Goal: Use online tool/utility: Use online tool/utility

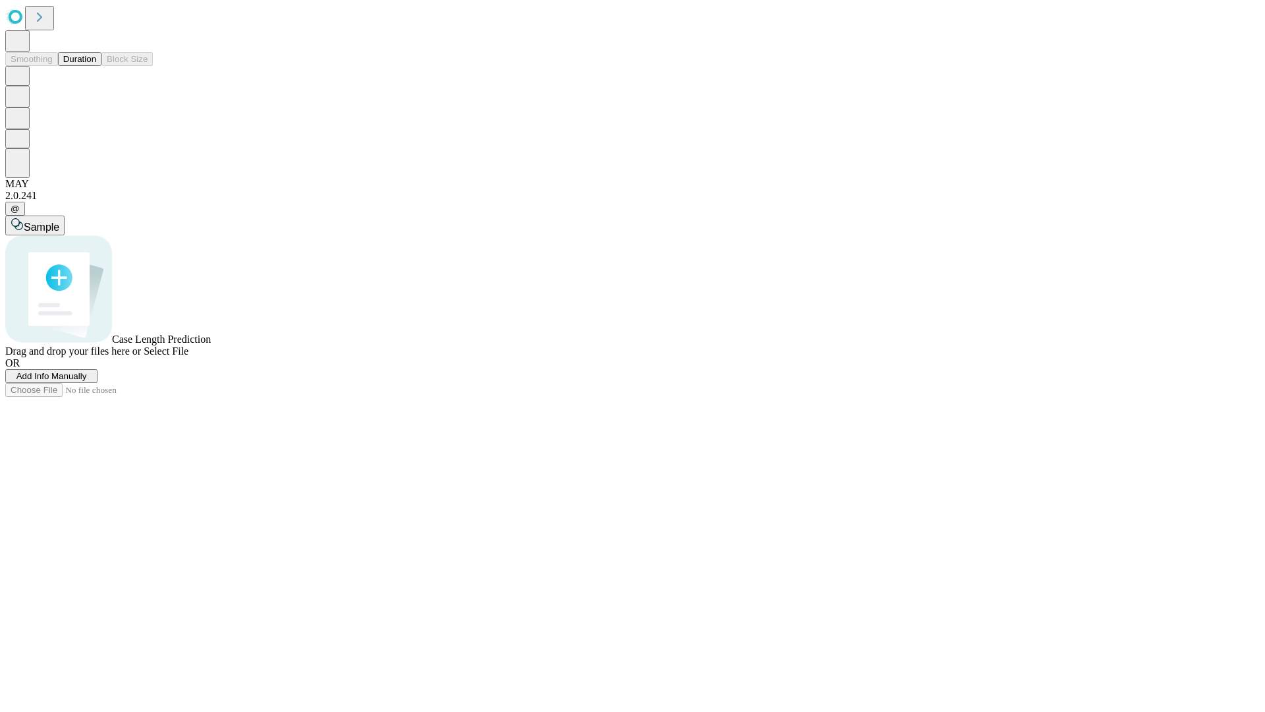
click at [96, 66] on button "Duration" at bounding box center [79, 59] width 43 height 14
click at [59, 221] on span "Sample" at bounding box center [42, 226] width 36 height 11
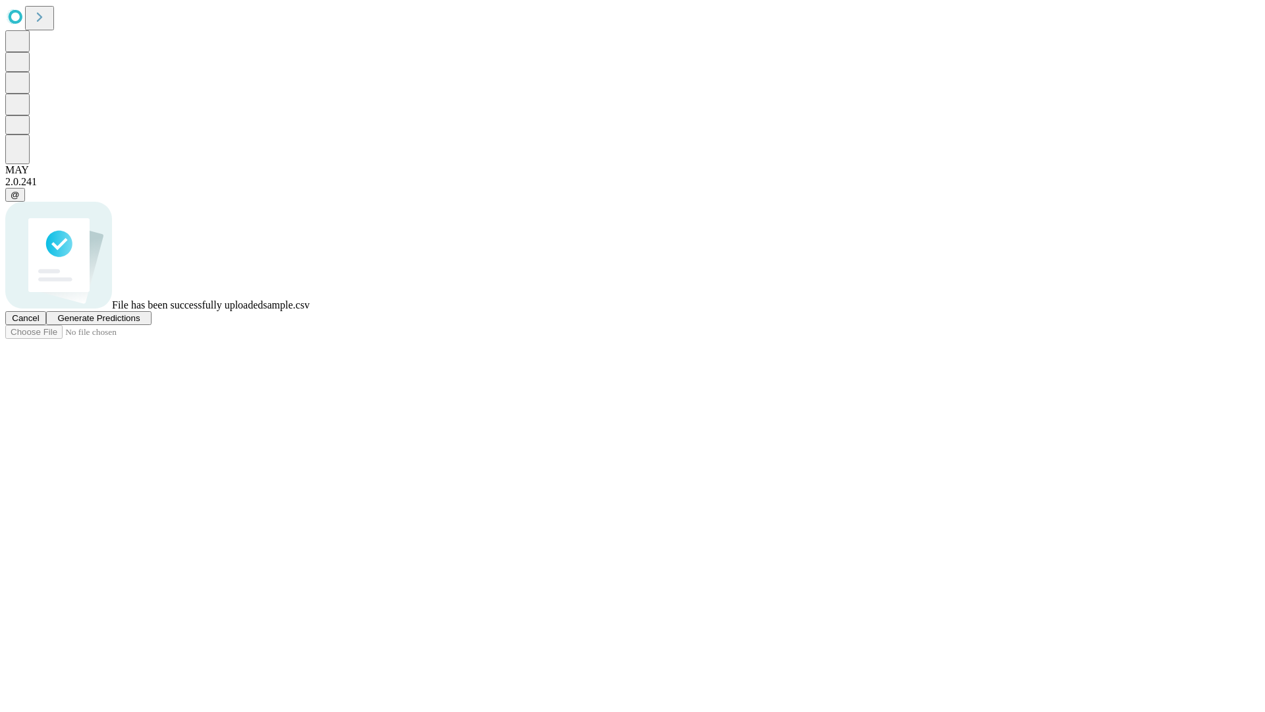
click at [140, 323] on span "Generate Predictions" at bounding box center [98, 318] width 82 height 10
